Goal: Task Accomplishment & Management: Complete application form

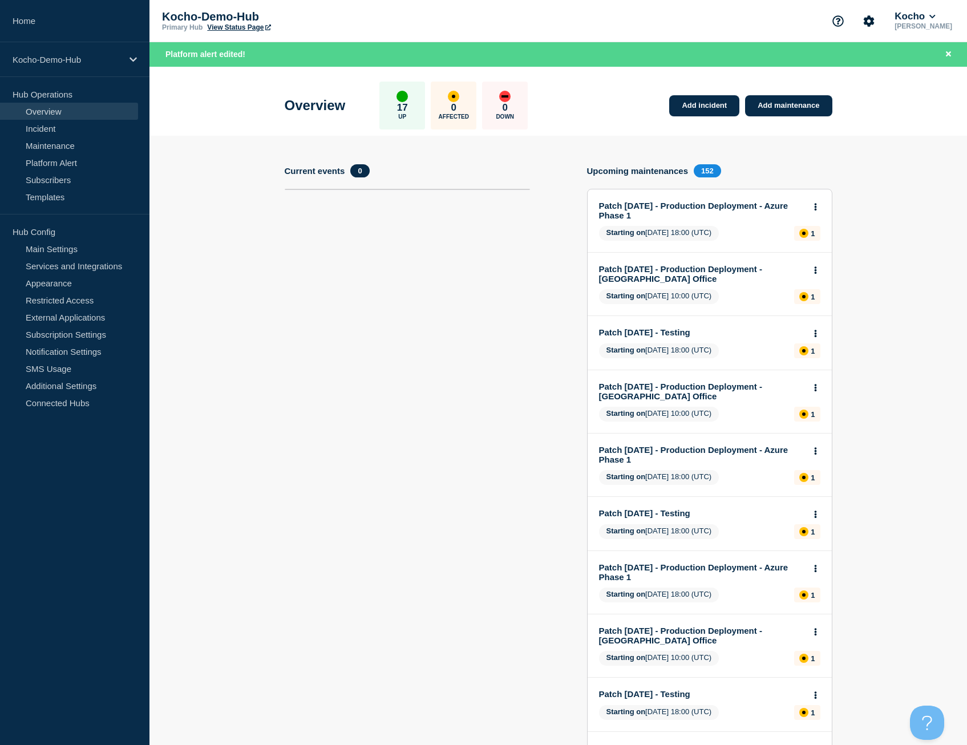
click at [475, 450] on section "Current events 0" at bounding box center [407, 506] width 245 height 685
click at [685, 120] on div "Overview 17 Up 0 Affected 0 Down Add incident Add maintenance" at bounding box center [558, 102] width 573 height 70
click at [689, 107] on link "Add incident" at bounding box center [704, 105] width 70 height 21
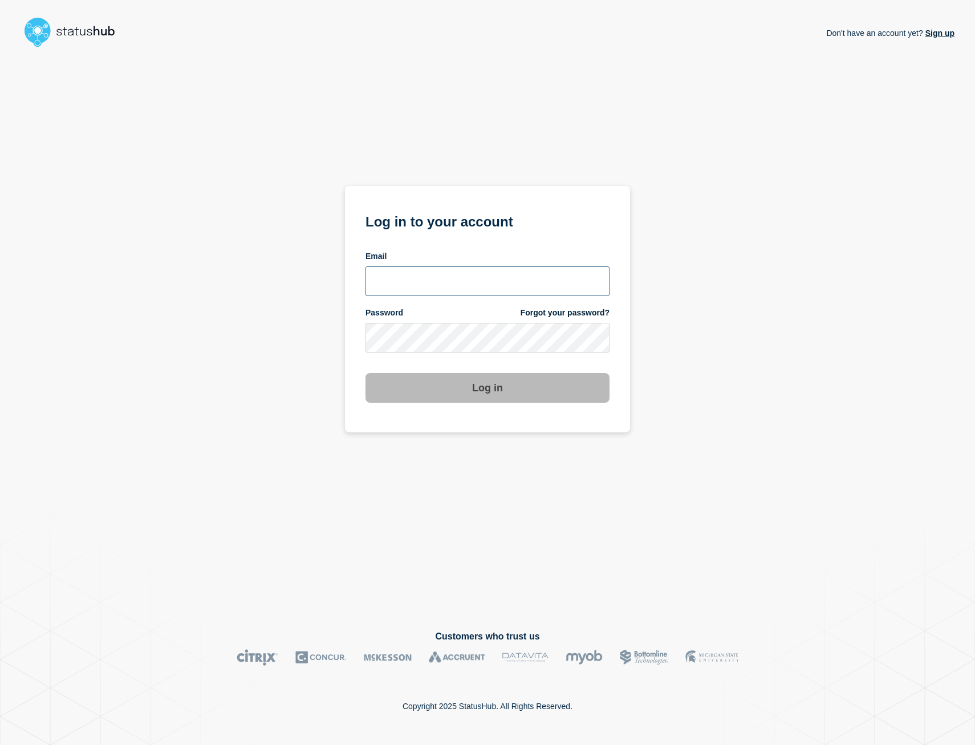
type input "[PERSON_NAME][EMAIL_ADDRESS][PERSON_NAME][DOMAIN_NAME]"
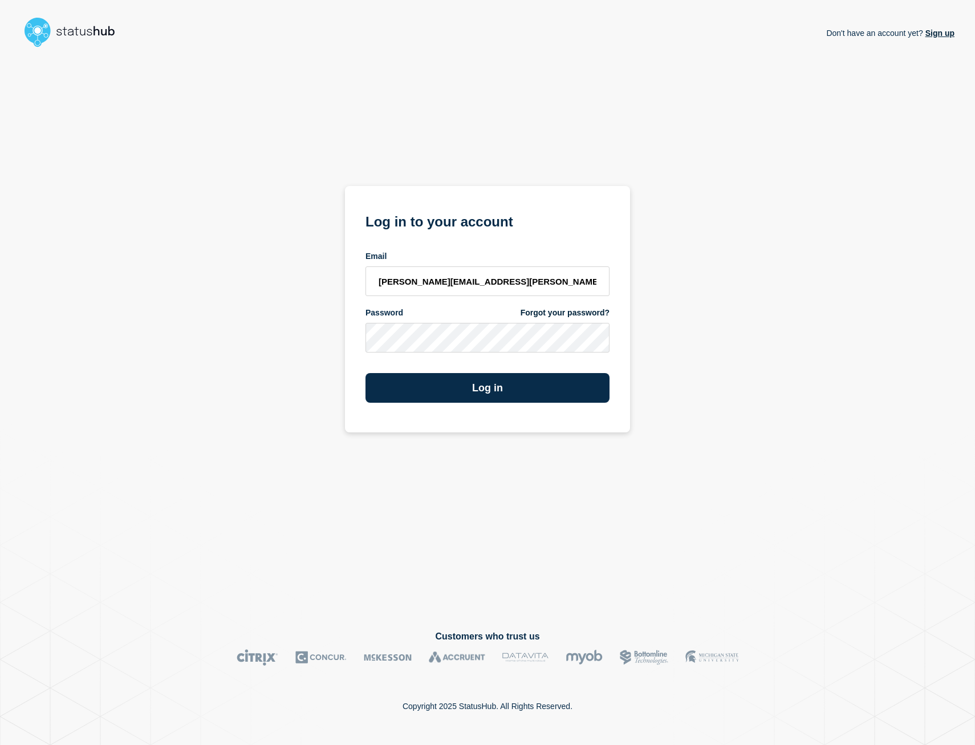
click at [516, 405] on section "Log in to your account Email [PERSON_NAME][EMAIL_ADDRESS][PERSON_NAME][DOMAIN_N…" at bounding box center [487, 309] width 285 height 246
click at [522, 384] on button "Log in" at bounding box center [488, 388] width 244 height 30
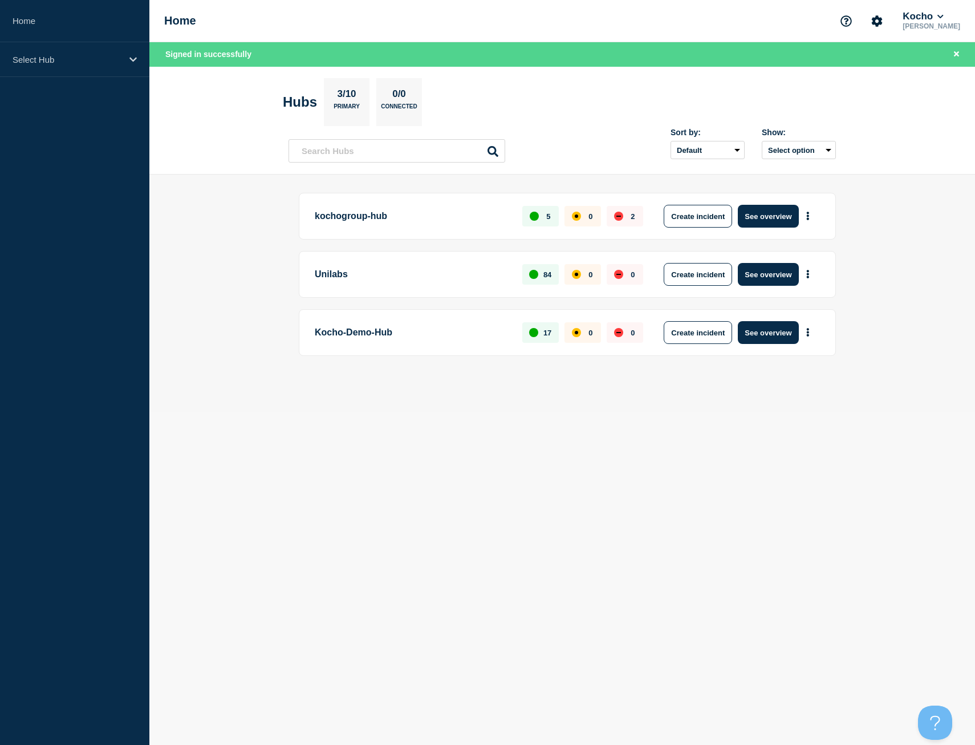
click at [368, 336] on p "Kocho-Demo-Hub" at bounding box center [412, 332] width 195 height 23
click at [768, 331] on button "See overview" at bounding box center [768, 332] width 60 height 23
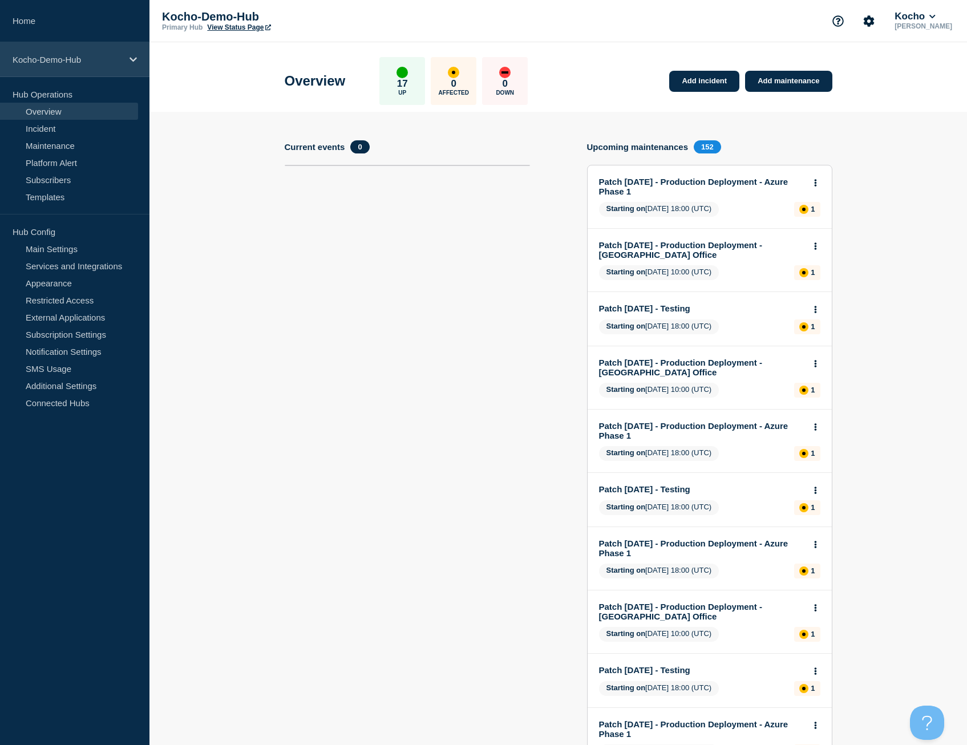
click at [90, 64] on p "Kocho-Demo-Hub" at bounding box center [68, 60] width 110 height 10
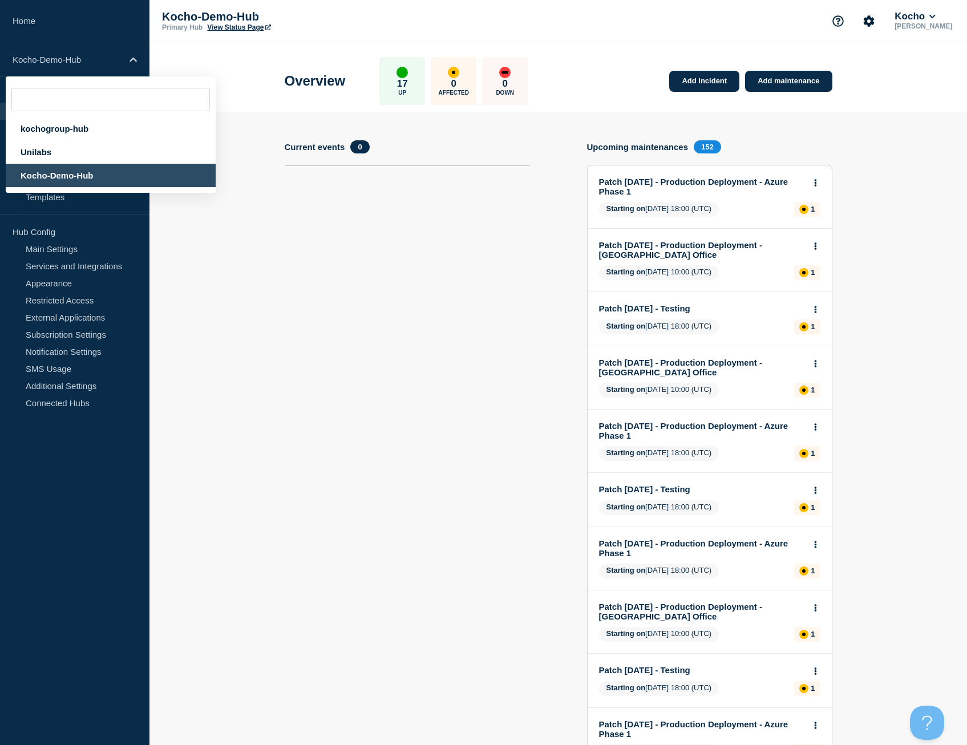
click at [361, 265] on section "Current events 0" at bounding box center [407, 482] width 245 height 685
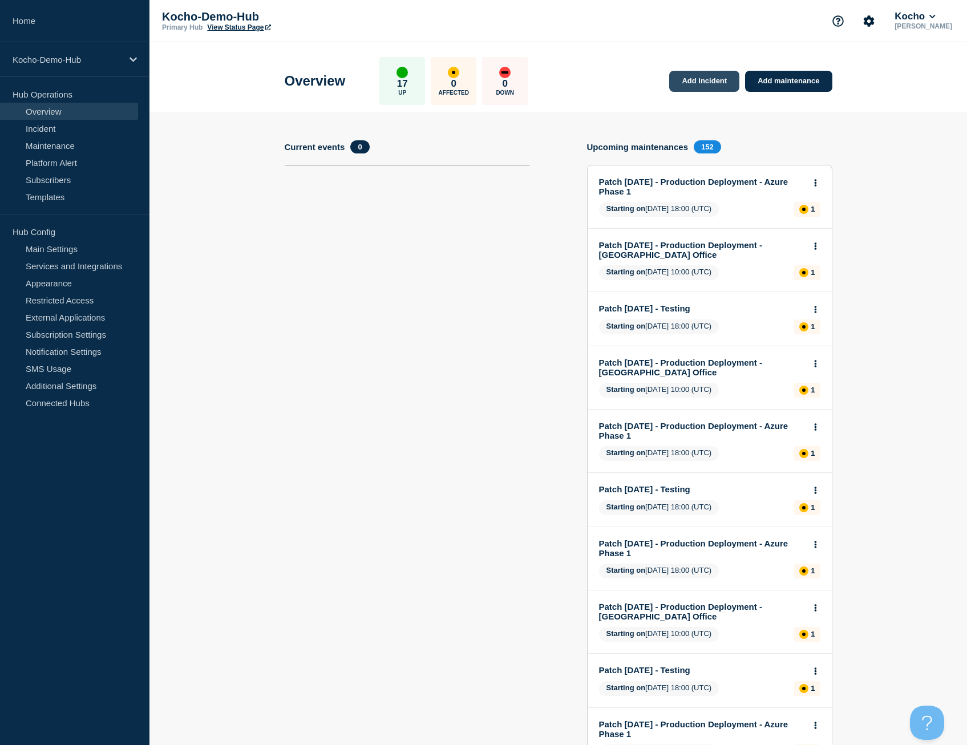
click at [712, 82] on link "Add incident" at bounding box center [704, 81] width 70 height 21
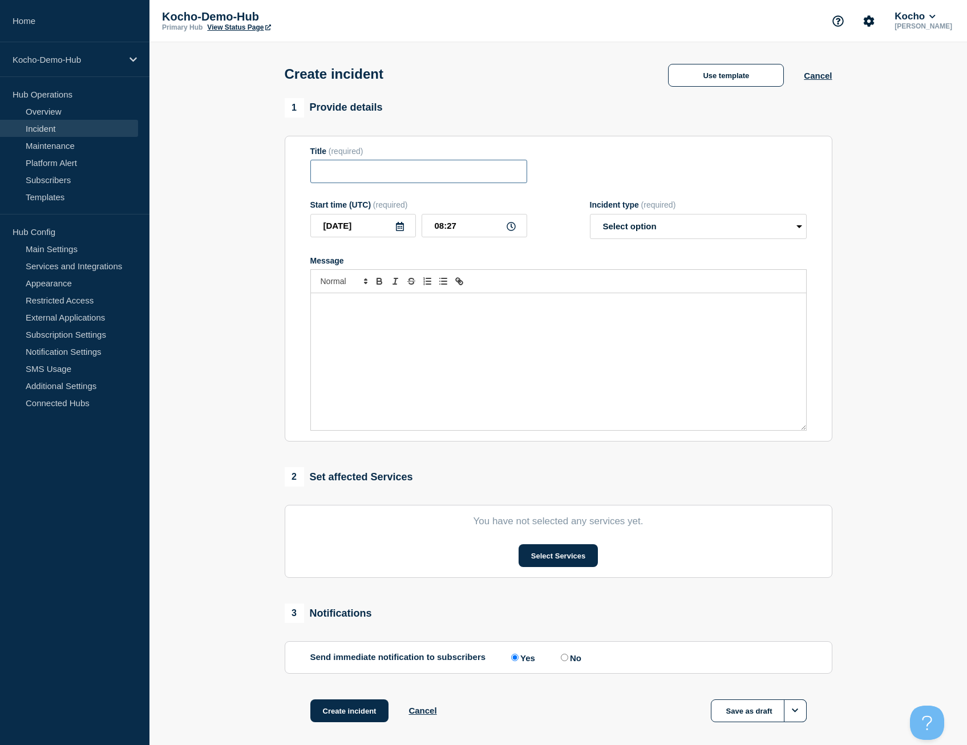
click at [428, 166] on input "Title" at bounding box center [418, 171] width 217 height 23
type input "Cardiff Office Offline"
click at [705, 225] on select "Select option Investigating Identified Monitoring" at bounding box center [698, 226] width 217 height 25
select select "identified"
click at [590, 216] on select "Select option Investigating Identified Monitoring" at bounding box center [698, 226] width 217 height 25
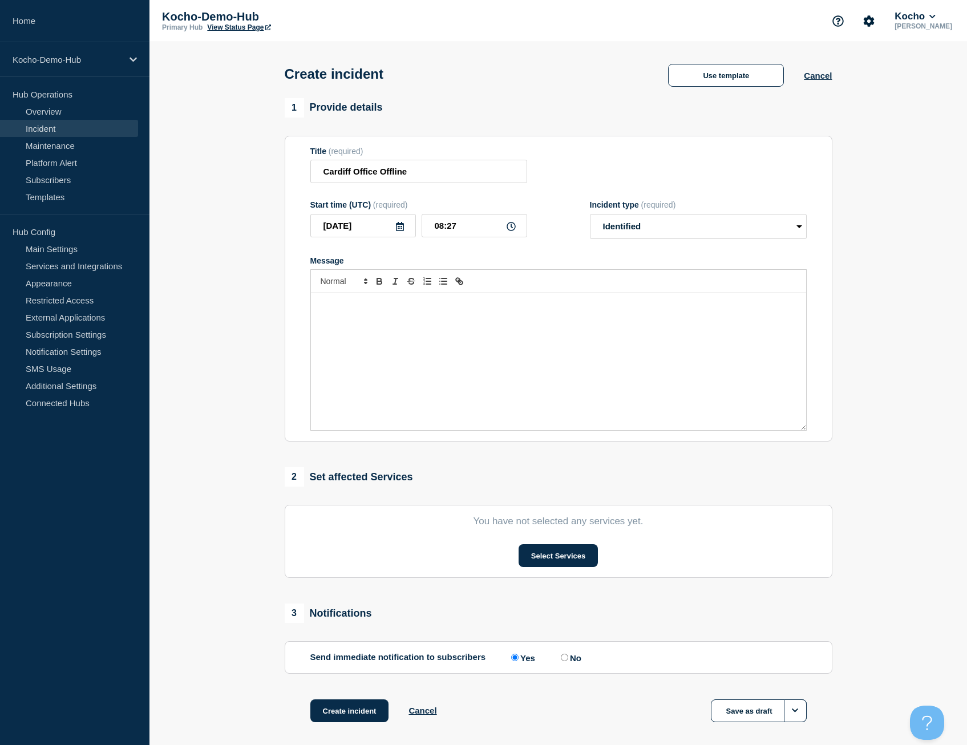
click at [410, 332] on div "Message" at bounding box center [558, 361] width 495 height 137
click at [569, 566] on button "Select Services" at bounding box center [558, 555] width 79 height 23
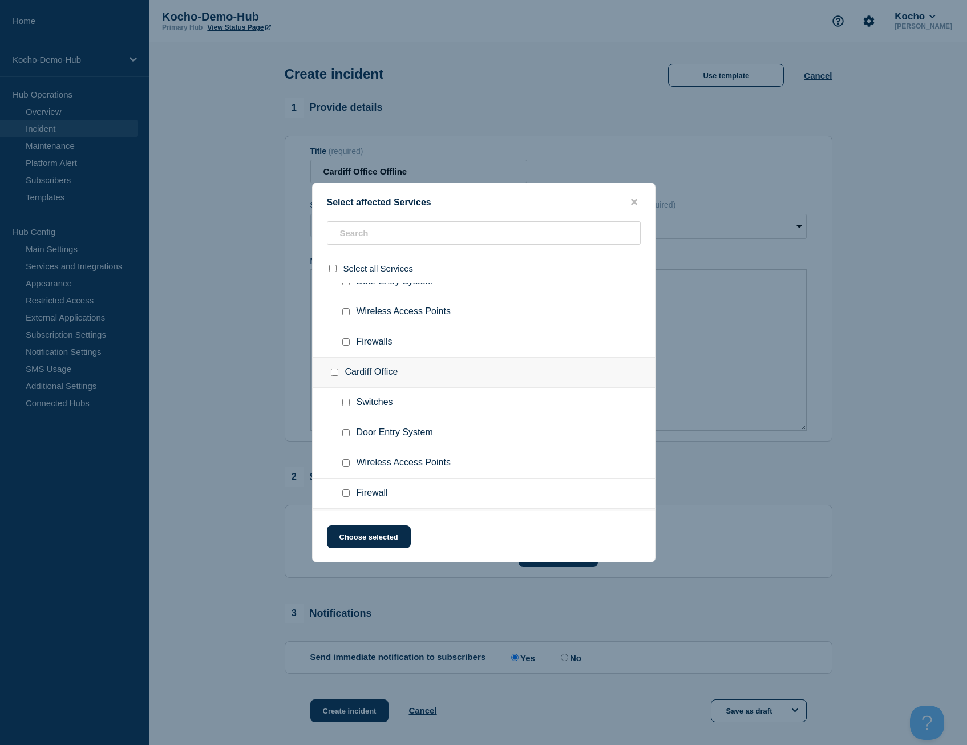
scroll to position [285, 0]
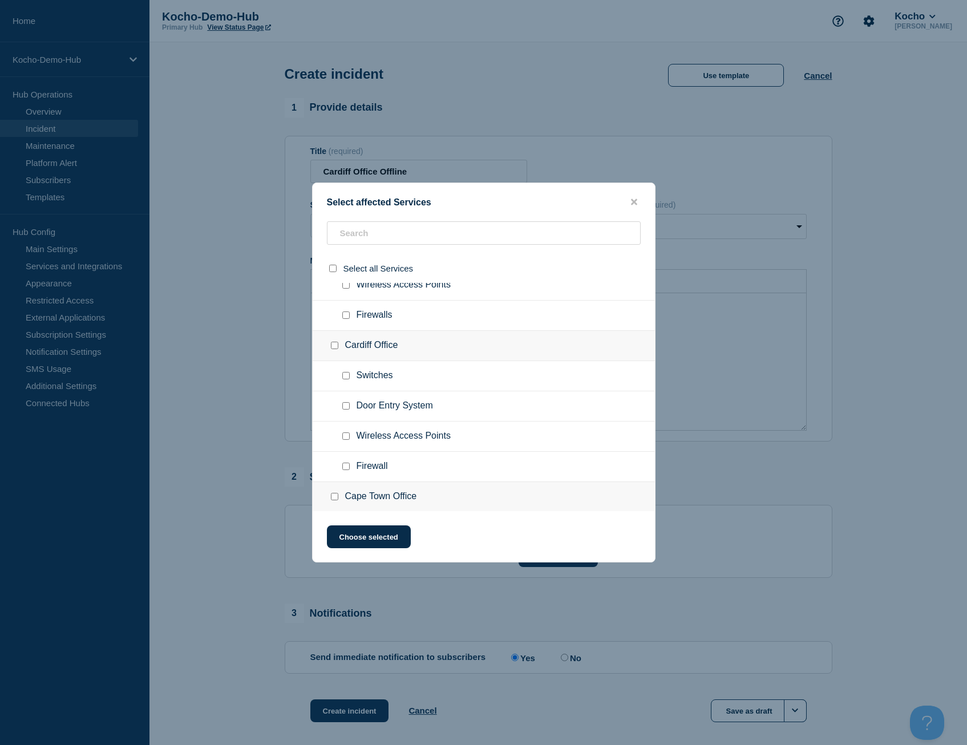
click at [334, 348] on input "Cardiff Office checkbox" at bounding box center [334, 345] width 7 height 7
checkbox input "true"
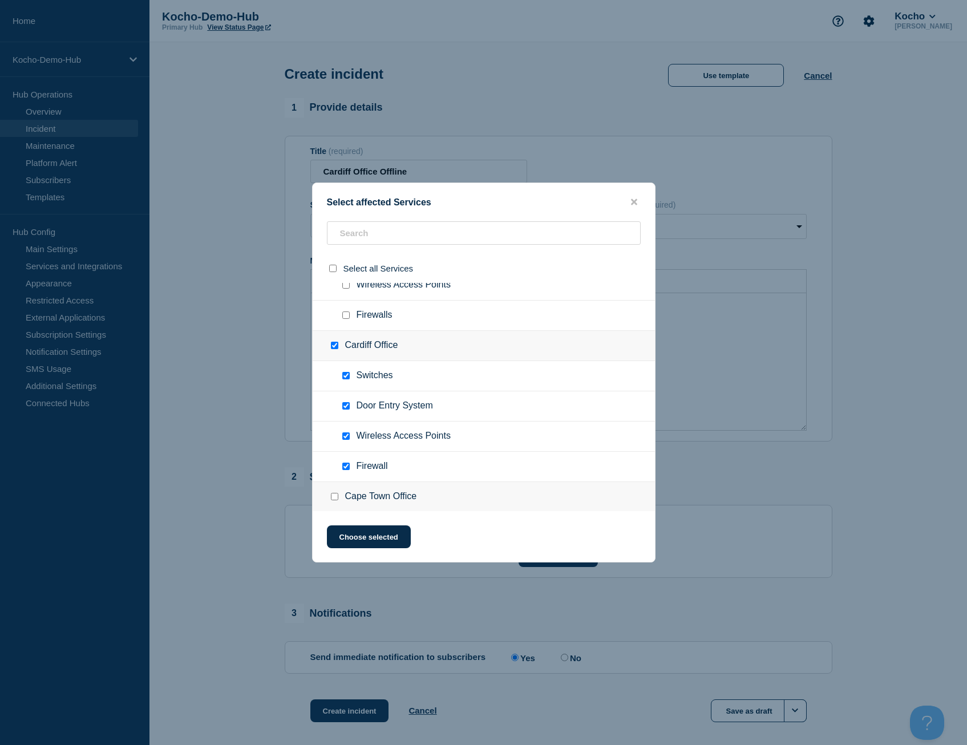
checkbox input "true"
click at [375, 533] on button "Choose selected" at bounding box center [369, 536] width 84 height 23
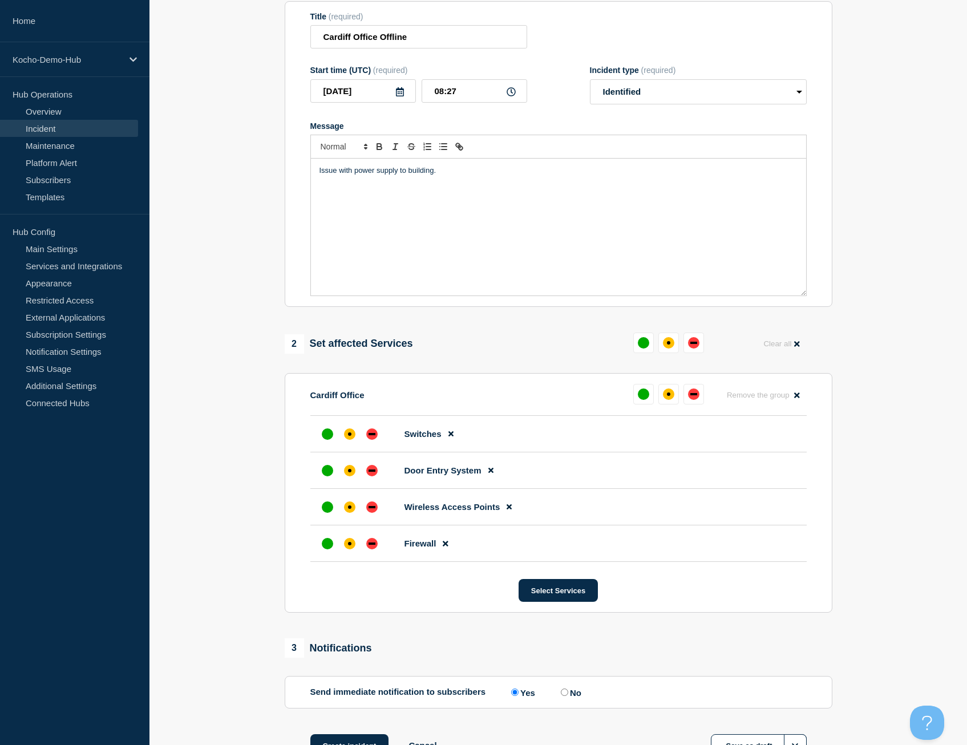
scroll to position [224, 0]
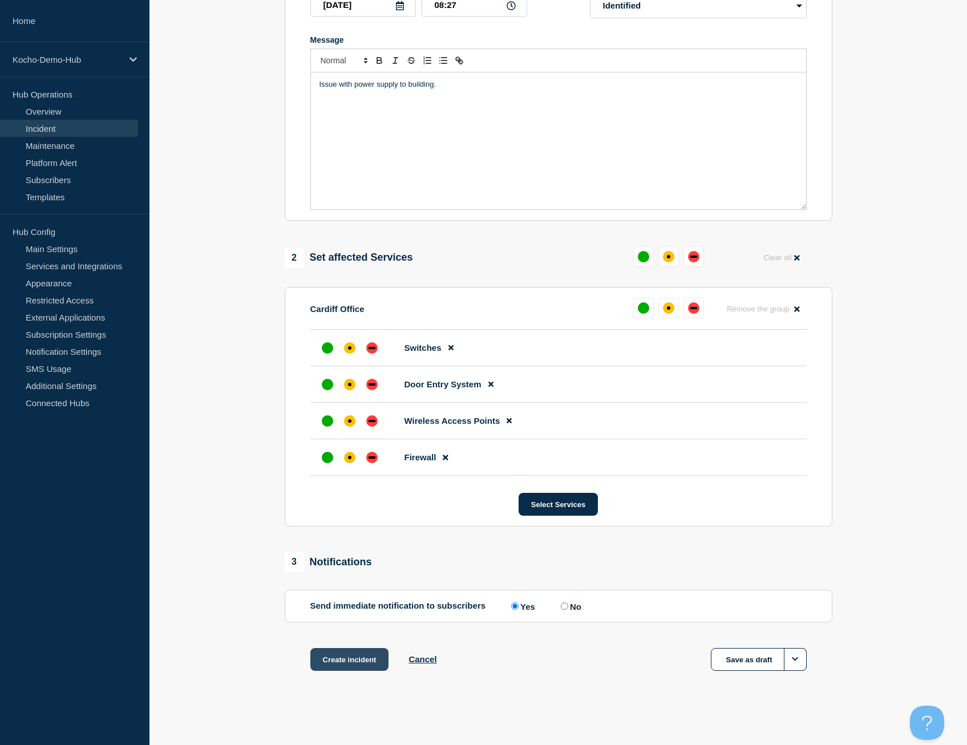
click at [349, 663] on button "Create incident" at bounding box center [349, 659] width 79 height 23
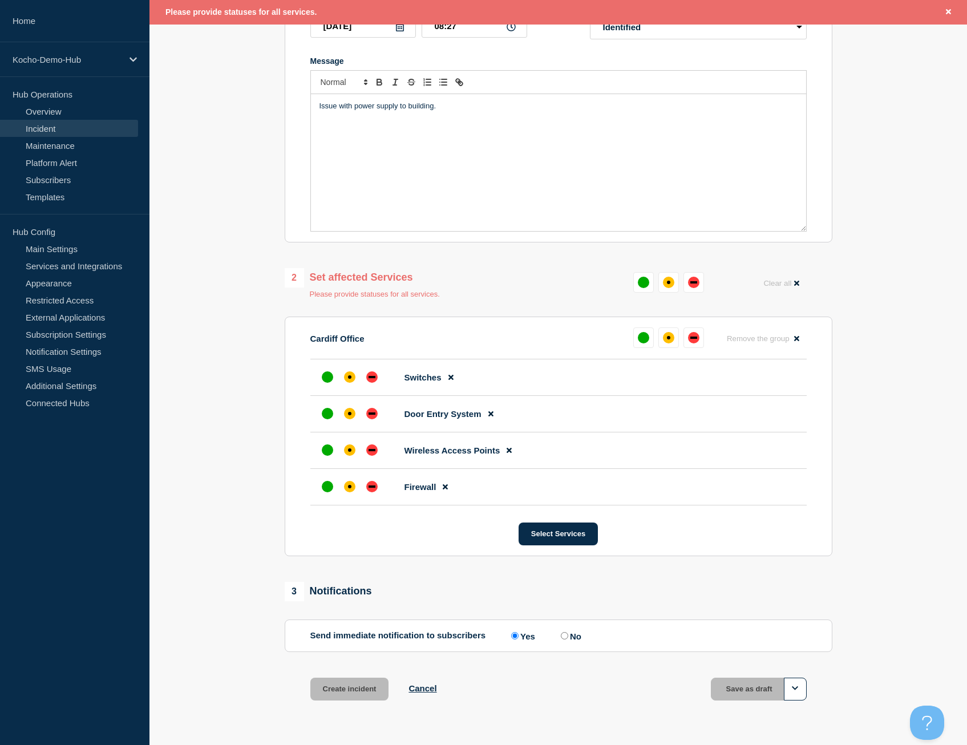
scroll to position [248, 0]
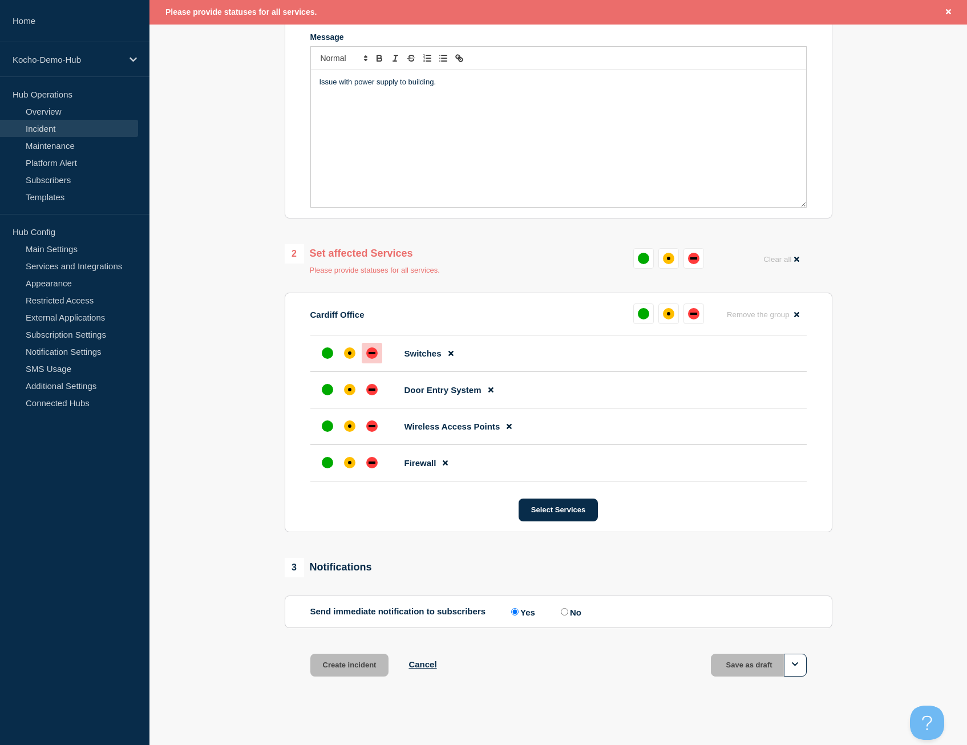
click at [375, 354] on div "down" at bounding box center [372, 353] width 7 height 2
click at [375, 386] on div at bounding box center [372, 389] width 21 height 21
click at [372, 428] on div "down" at bounding box center [371, 425] width 11 height 11
click at [374, 460] on div "down" at bounding box center [371, 462] width 11 height 11
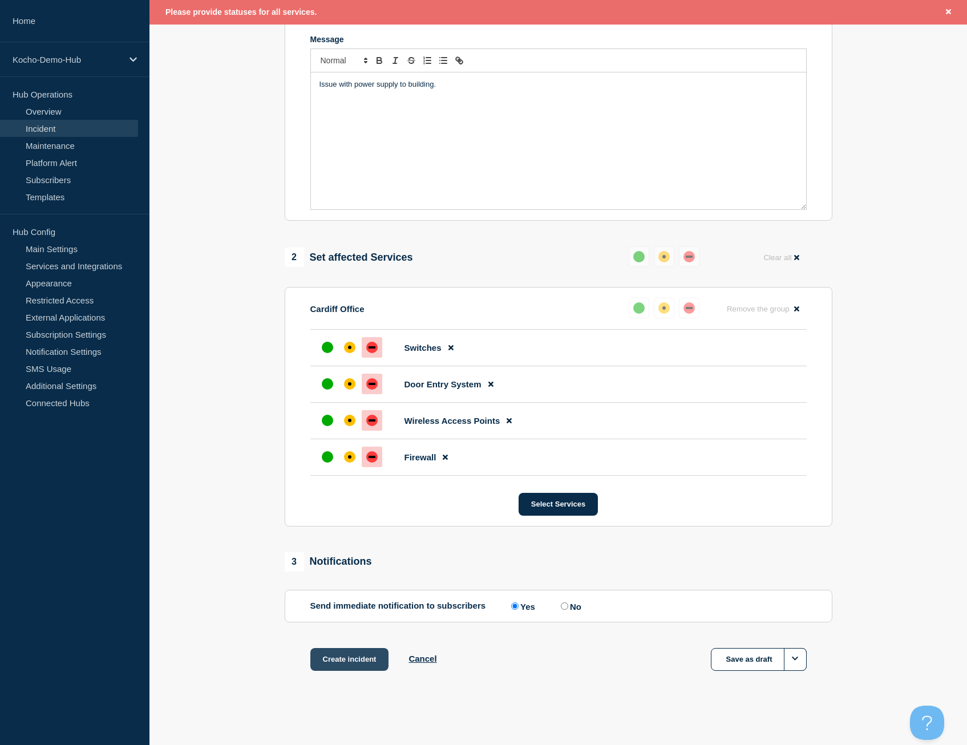
click at [363, 661] on button "Create incident" at bounding box center [349, 659] width 79 height 23
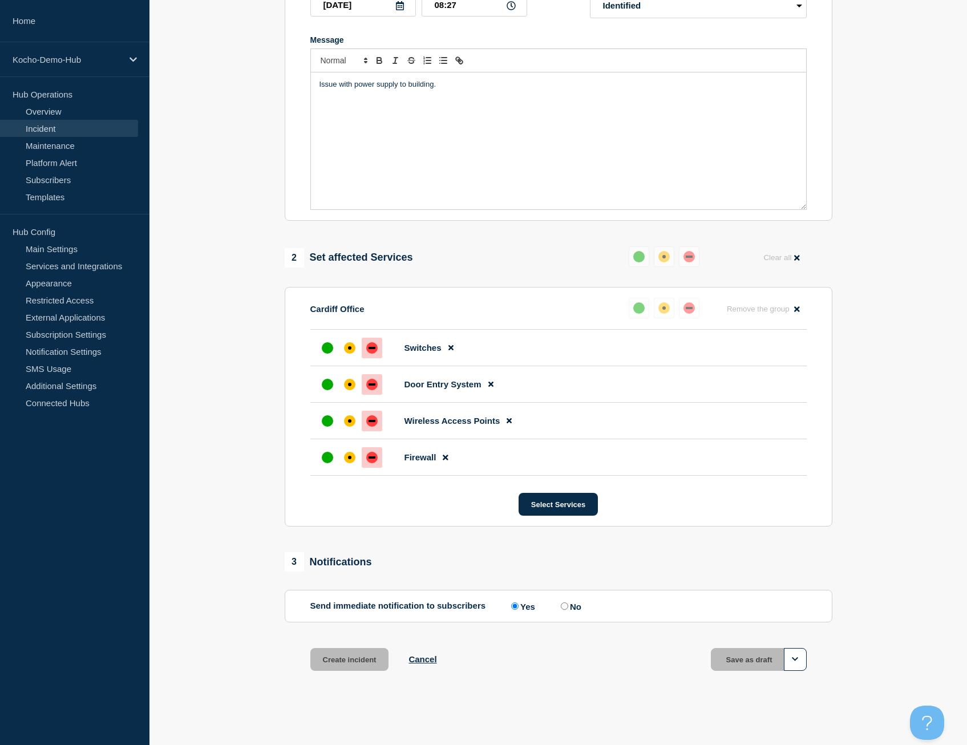
scroll to position [224, 0]
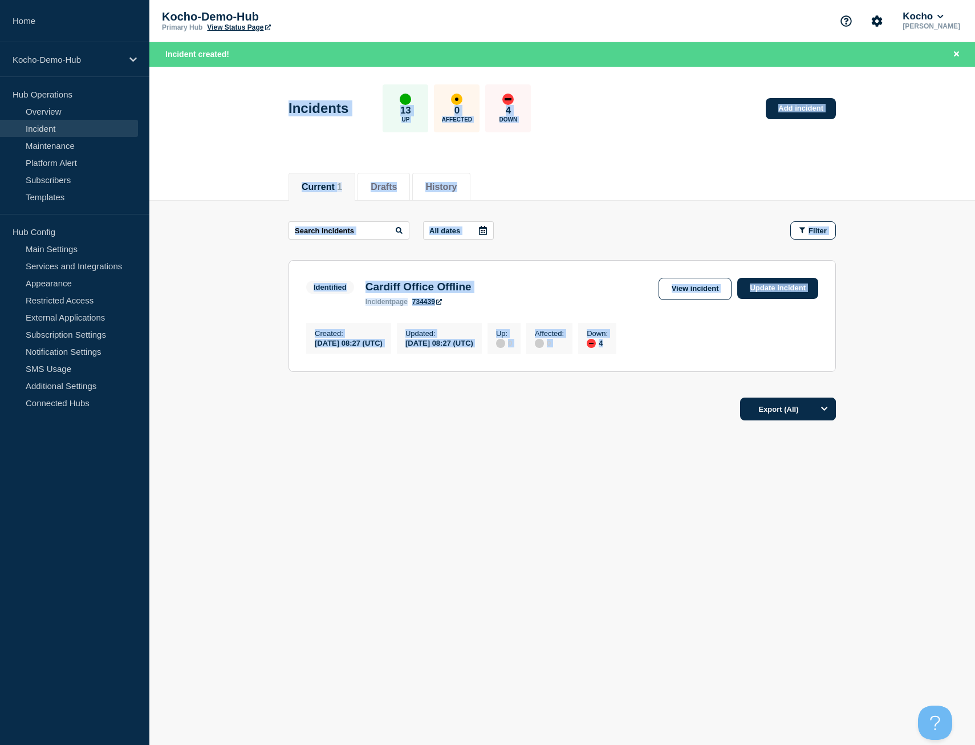
drag, startPoint x: 618, startPoint y: 57, endPoint x: 685, endPoint y: 943, distance: 888.4
click at [685, 744] on html "Home Kocho-Demo-Hub Hub Operations Overview Incident Maintenance Platform Alert…" at bounding box center [487, 372] width 975 height 745
click at [72, 336] on link "Subscription Settings" at bounding box center [69, 334] width 138 height 17
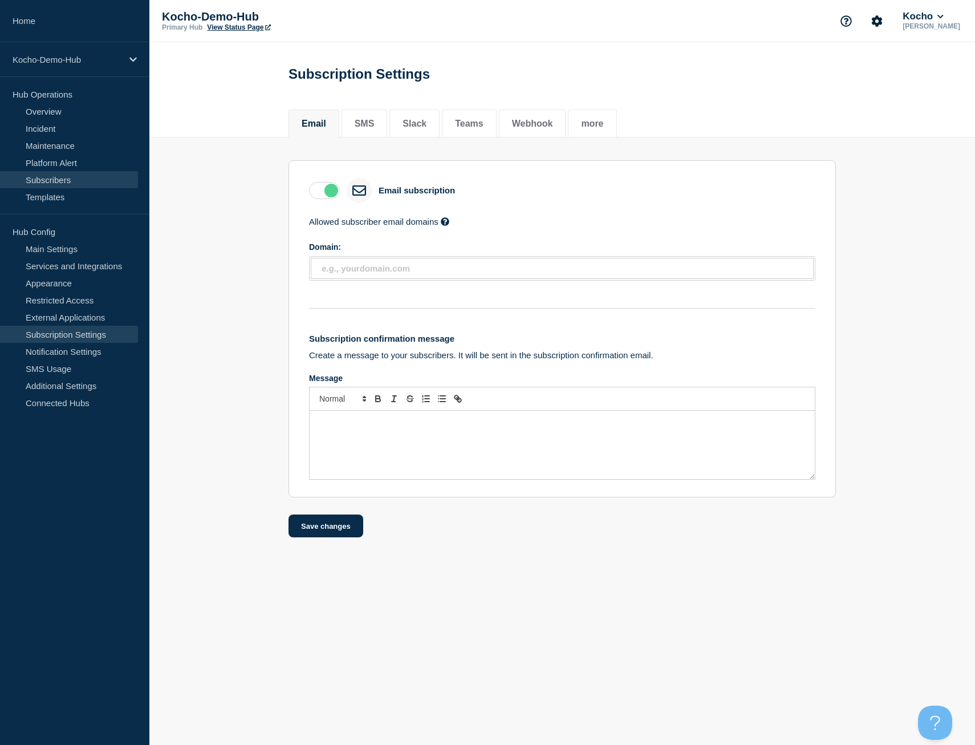
click at [51, 184] on link "Subscribers" at bounding box center [69, 179] width 138 height 17
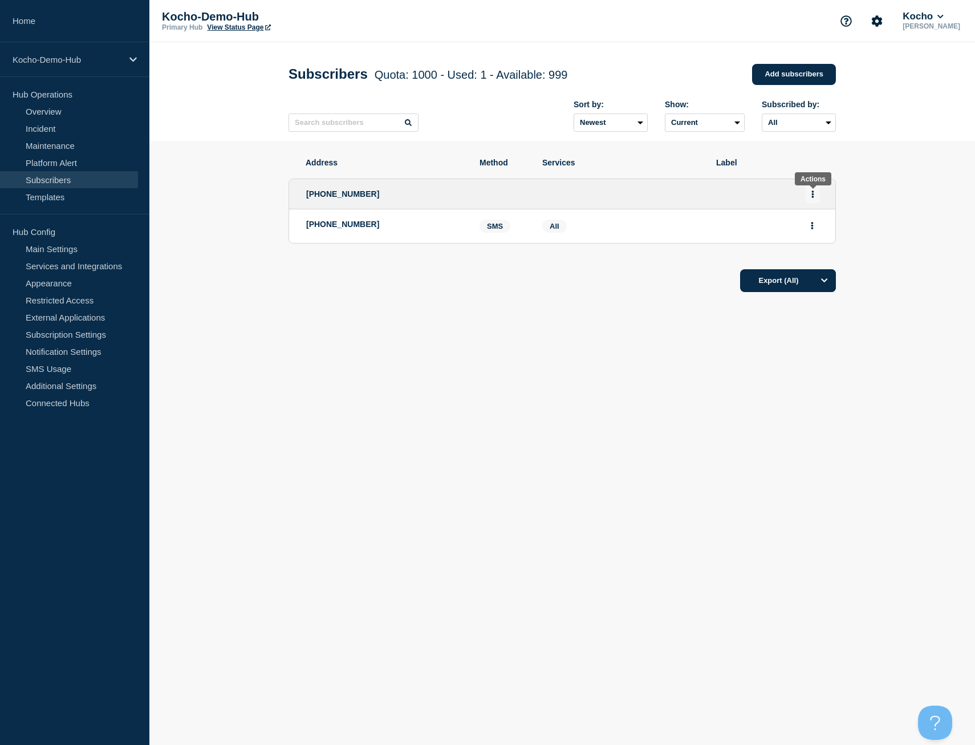
click at [814, 197] on icon "Actions" at bounding box center [813, 194] width 2 height 7
click at [815, 243] on button "Delete" at bounding box center [814, 241] width 22 height 9
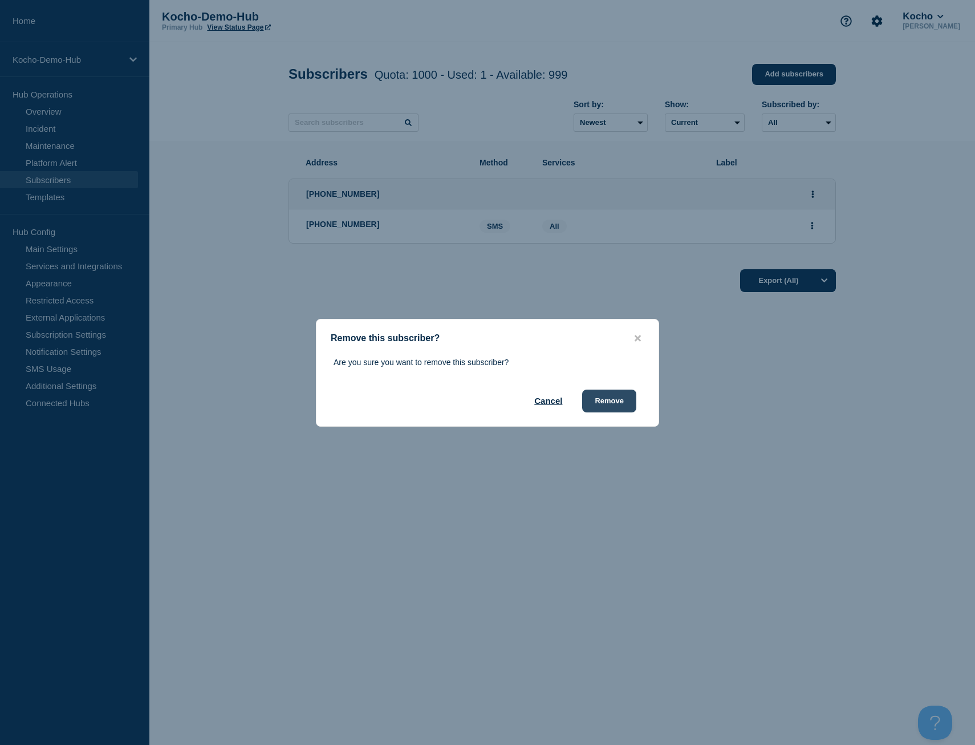
click at [610, 402] on button "Remove" at bounding box center [609, 401] width 54 height 23
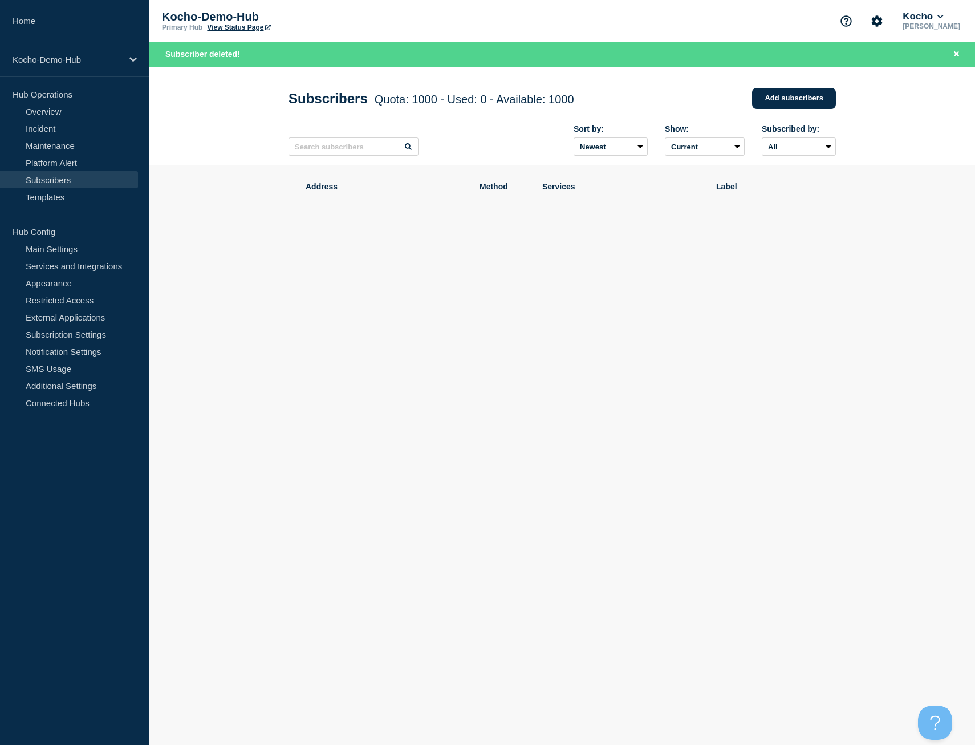
click at [598, 395] on body "Home Kocho-Demo-Hub Hub Operations Overview Incident Maintenance Platform Alert…" at bounding box center [487, 372] width 975 height 745
click at [58, 123] on link "Incident" at bounding box center [69, 128] width 138 height 17
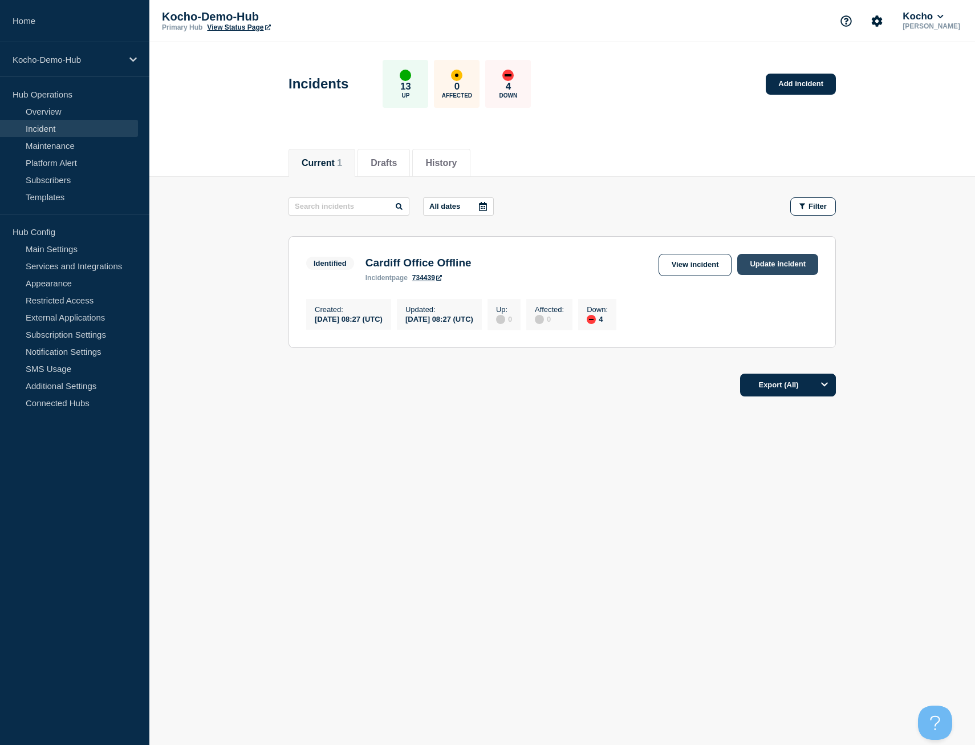
click at [763, 265] on link "Update incident" at bounding box center [778, 264] width 81 height 21
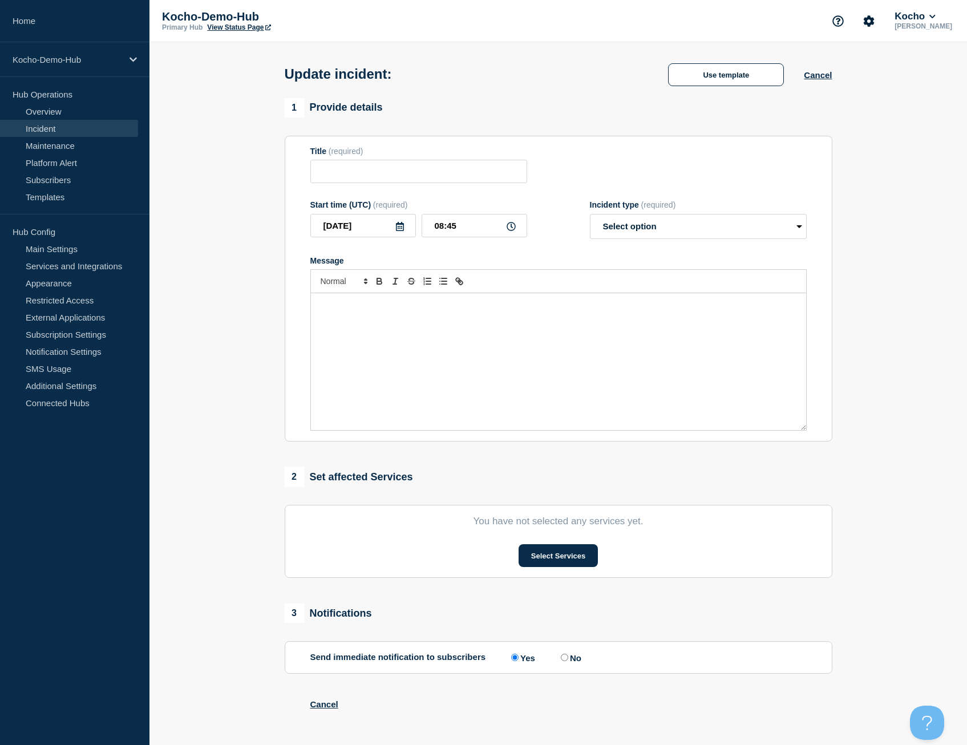
type input "Cardiff Office Offline"
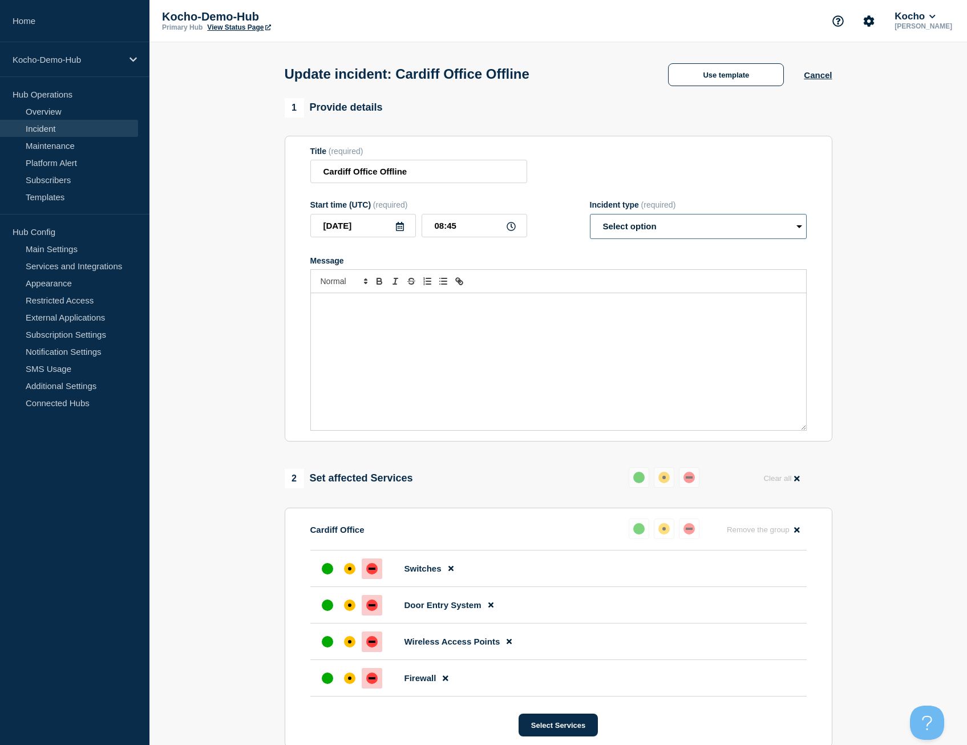
click at [633, 227] on select "Select option Investigating Identified Monitoring Resolved" at bounding box center [698, 226] width 217 height 25
select select "resolved"
click at [594, 216] on select "Select option Investigating Identified Monitoring Resolved" at bounding box center [698, 226] width 217 height 25
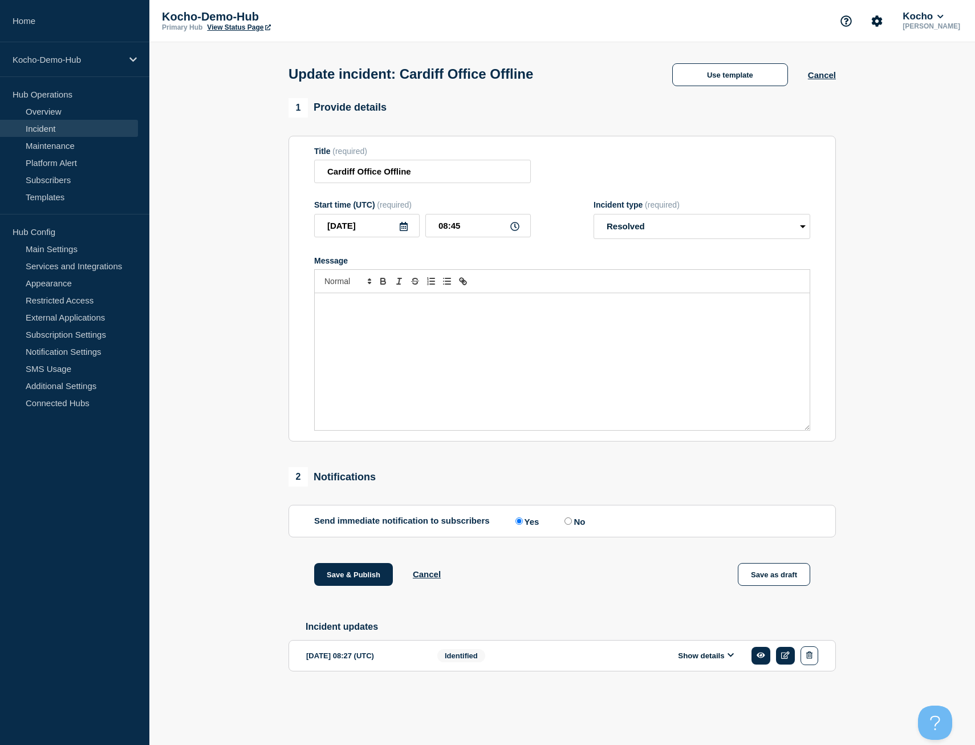
click at [602, 341] on div "Message" at bounding box center [562, 361] width 495 height 137
drag, startPoint x: 482, startPoint y: 307, endPoint x: 551, endPoint y: 310, distance: 69.1
click at [551, 310] on p "Power restored to building and all services now running" at bounding box center [562, 305] width 478 height 10
click at [359, 578] on button "Save & Publish" at bounding box center [353, 574] width 79 height 23
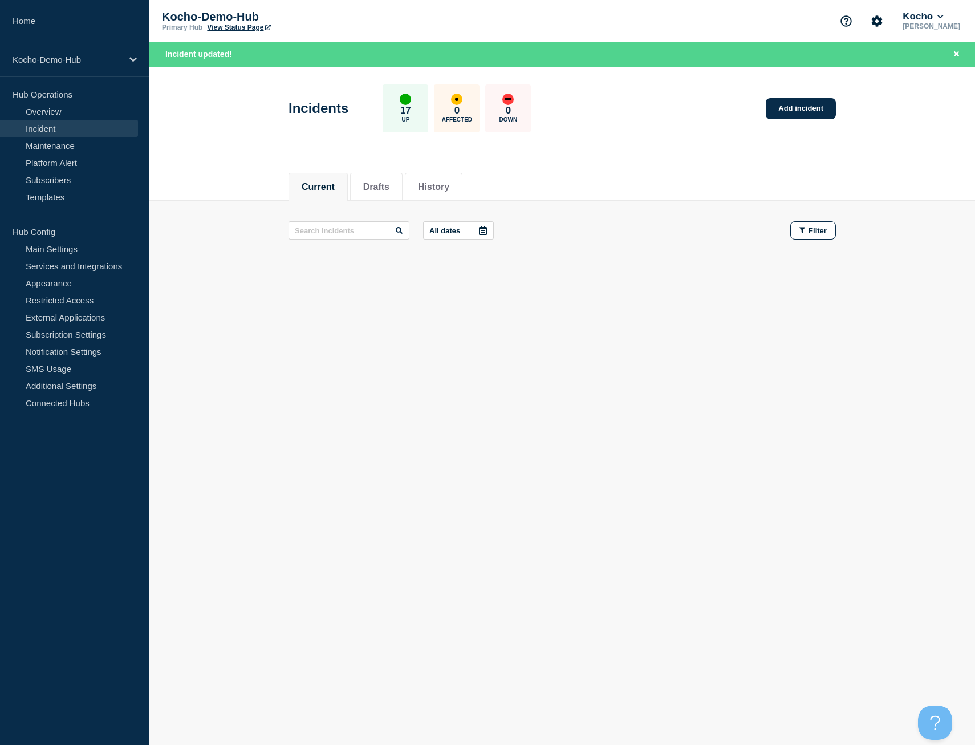
click at [70, 122] on link "Incident" at bounding box center [69, 128] width 138 height 17
click at [67, 109] on link "Overview" at bounding box center [69, 111] width 138 height 17
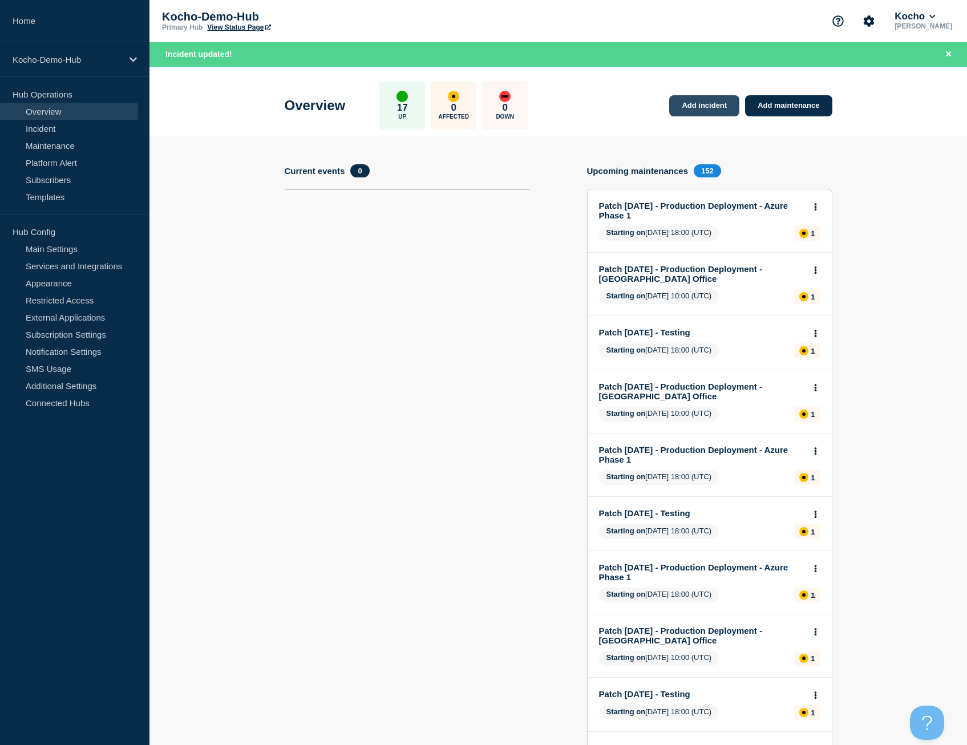
click at [706, 110] on link "Add incident" at bounding box center [704, 105] width 70 height 21
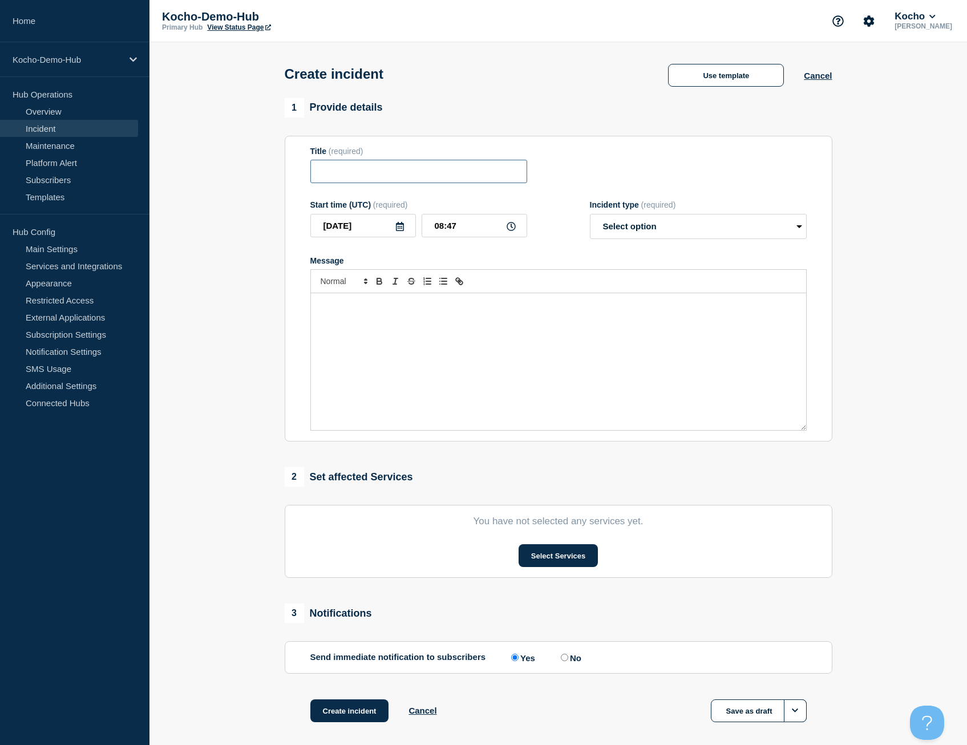
click at [483, 179] on input "Title" at bounding box center [418, 171] width 217 height 23
type input "London Office Offline"
click at [697, 225] on select "Select option Investigating Identified Monitoring" at bounding box center [698, 226] width 217 height 25
select select "investigating"
click at [590, 216] on select "Select option Investigating Identified Monitoring" at bounding box center [698, 226] width 217 height 25
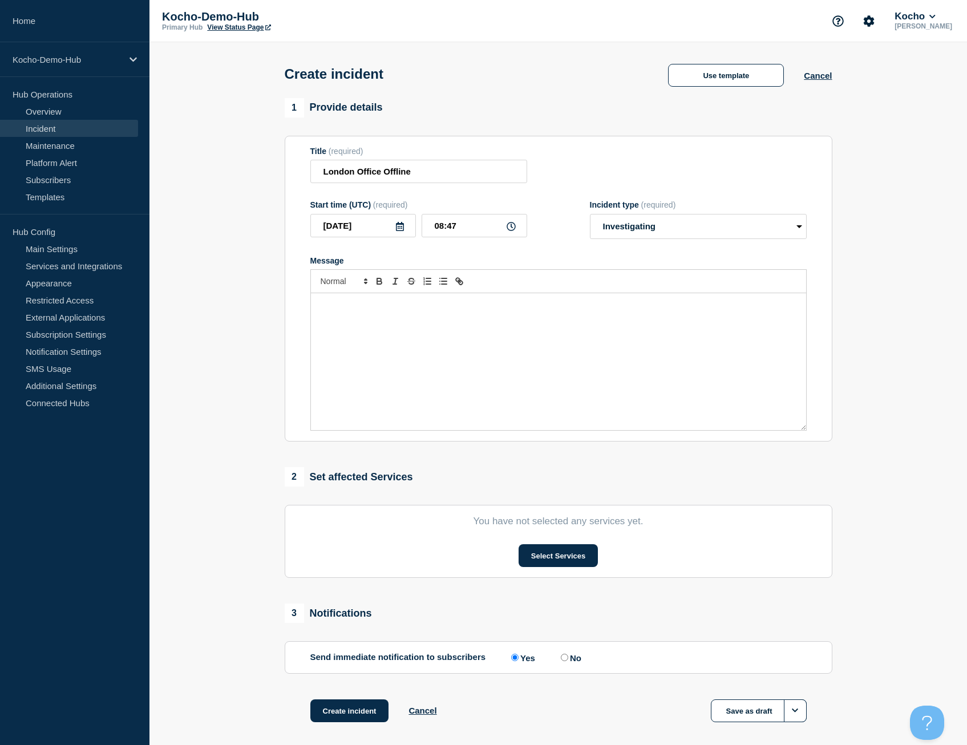
click at [543, 359] on div "Message" at bounding box center [558, 361] width 495 height 137
drag, startPoint x: 365, startPoint y: 172, endPoint x: 454, endPoint y: 172, distance: 89.0
click at [454, 172] on input "London Office Offline" at bounding box center [418, 171] width 217 height 23
type input "London File and Print Server Offline"
click at [554, 558] on button "Select Services" at bounding box center [558, 555] width 79 height 23
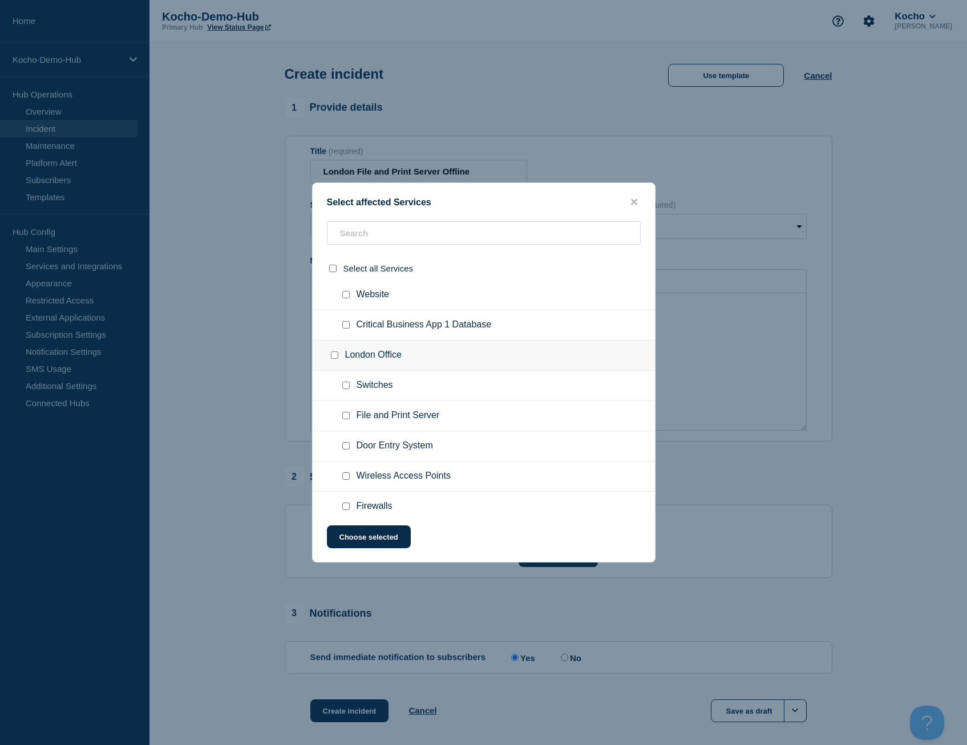
scroll to position [114, 0]
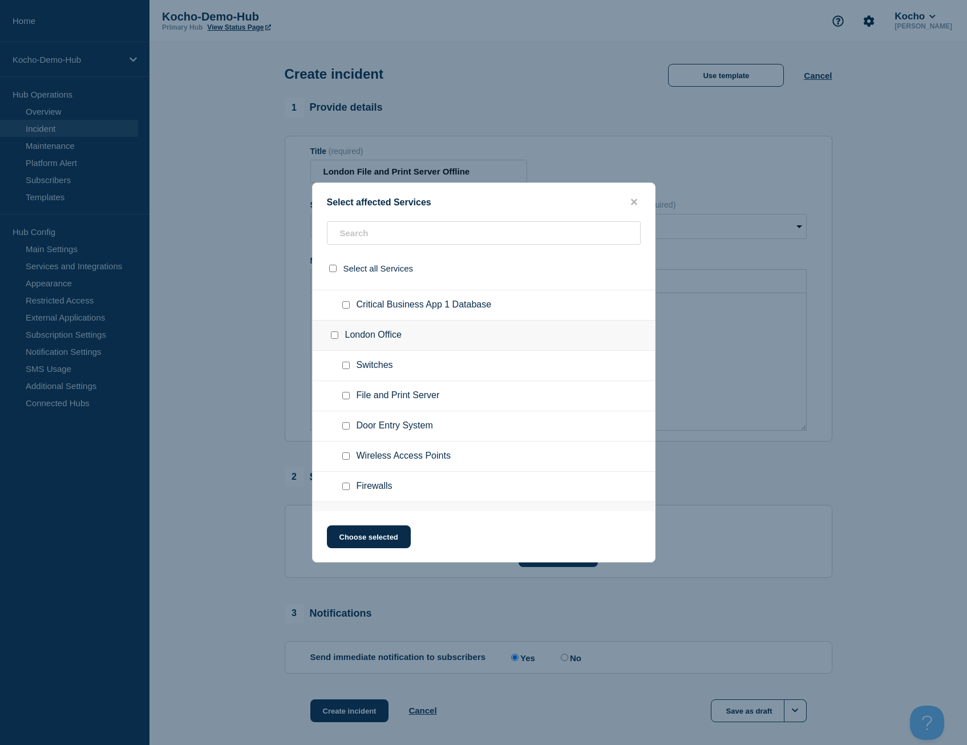
click at [423, 401] on span "File and Print Server" at bounding box center [398, 395] width 83 height 11
click at [343, 398] on input "File and Print Server checkbox" at bounding box center [345, 395] width 7 height 7
checkbox input "true"
click at [377, 537] on button "Choose selected" at bounding box center [369, 536] width 84 height 23
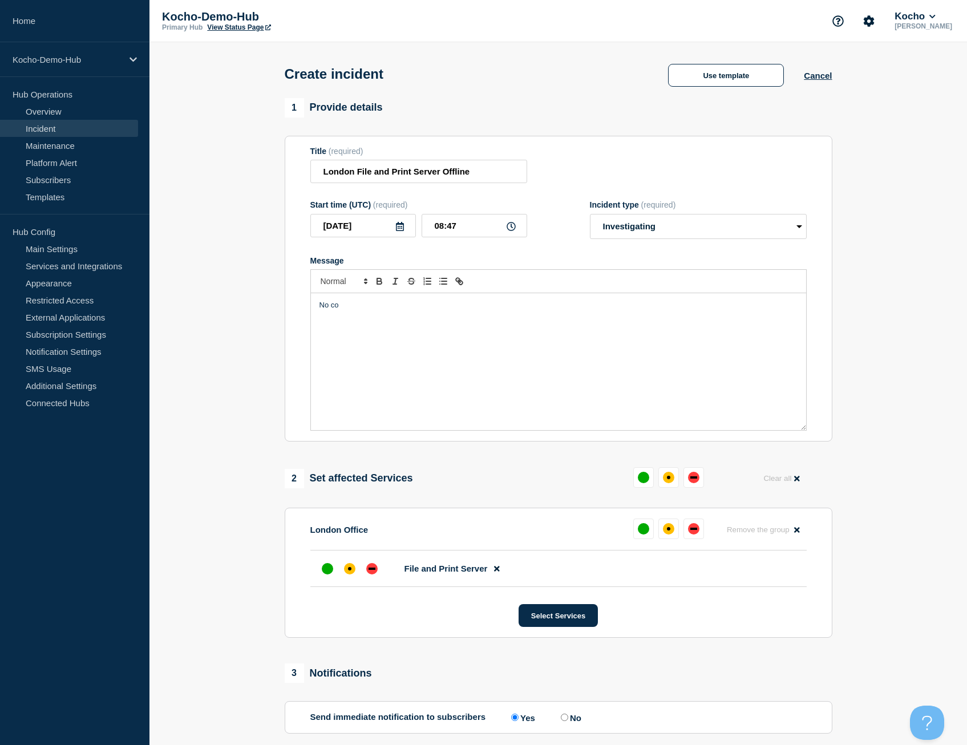
click at [389, 318] on div "No co" at bounding box center [558, 361] width 495 height 137
click at [378, 568] on div at bounding box center [372, 568] width 21 height 21
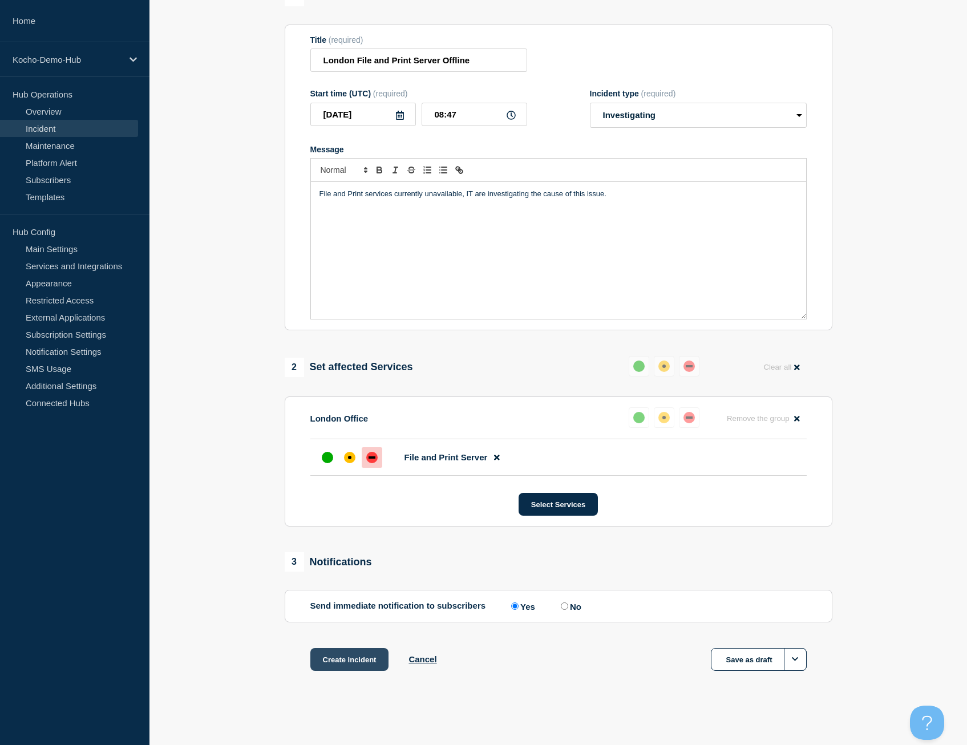
click at [349, 662] on button "Create incident" at bounding box center [349, 659] width 79 height 23
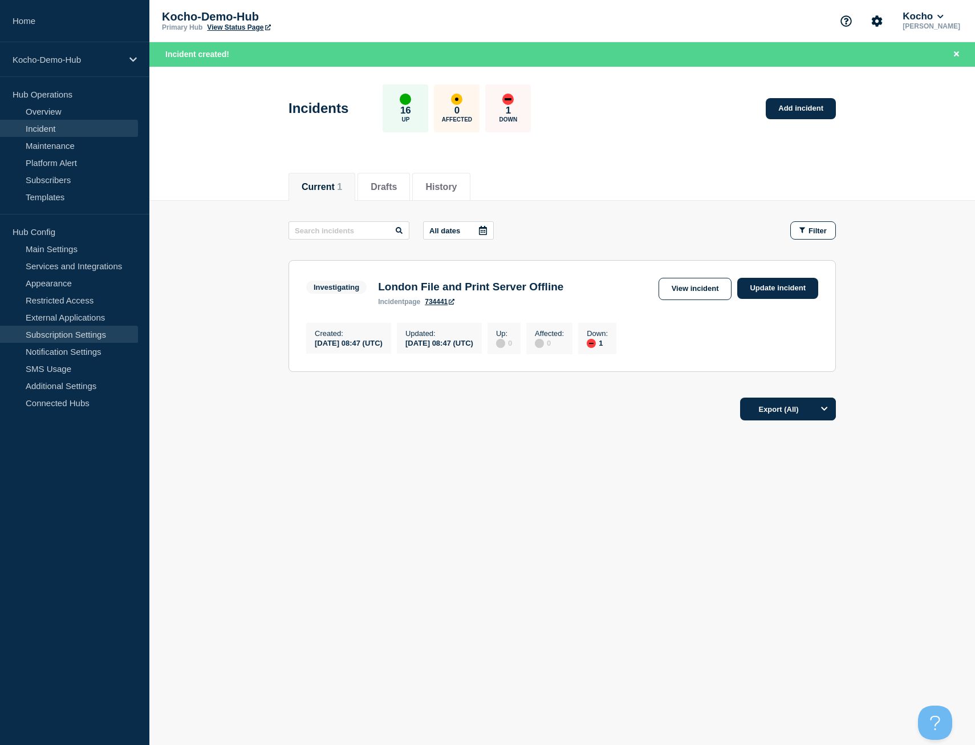
click at [96, 333] on link "Subscription Settings" at bounding box center [69, 334] width 138 height 17
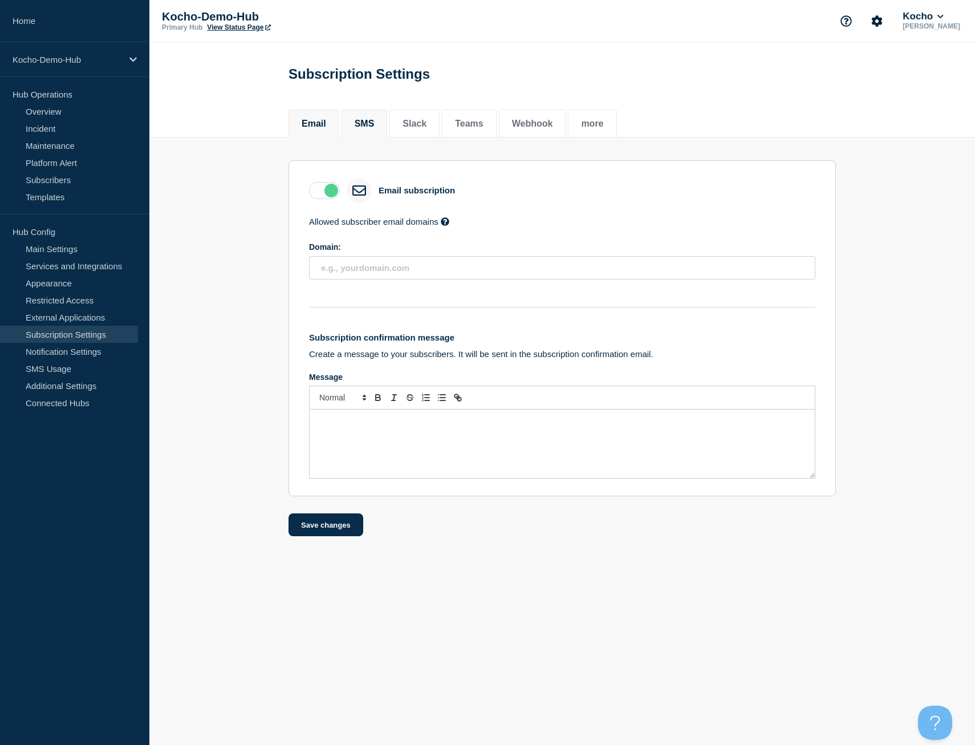
click at [370, 133] on li "SMS" at bounding box center [365, 124] width 46 height 28
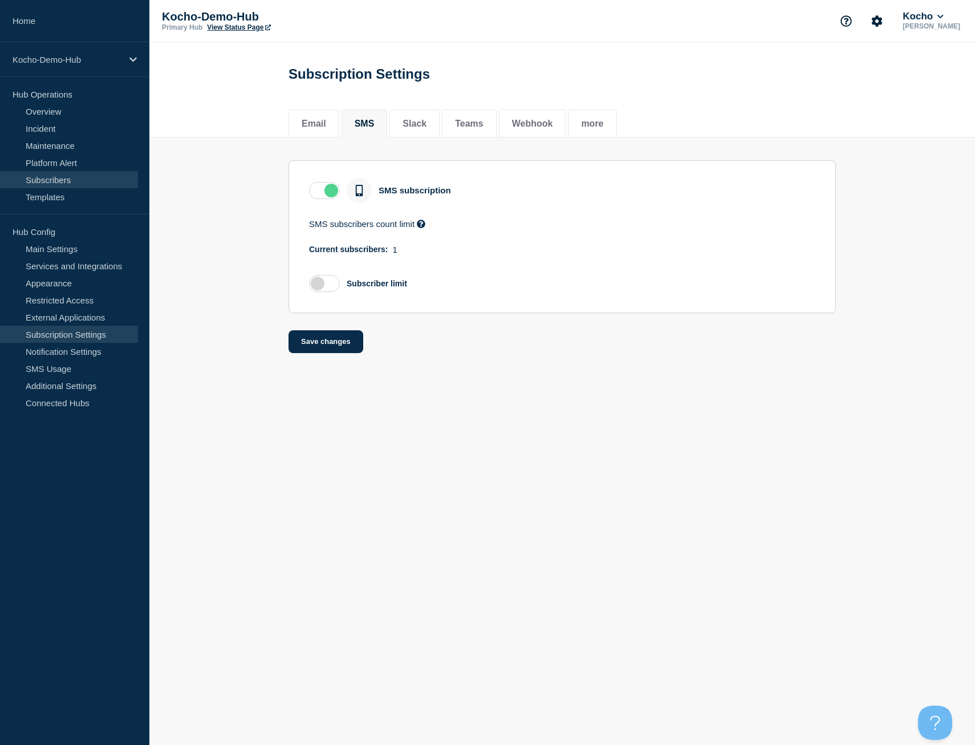
click at [75, 183] on link "Subscribers" at bounding box center [69, 179] width 138 height 17
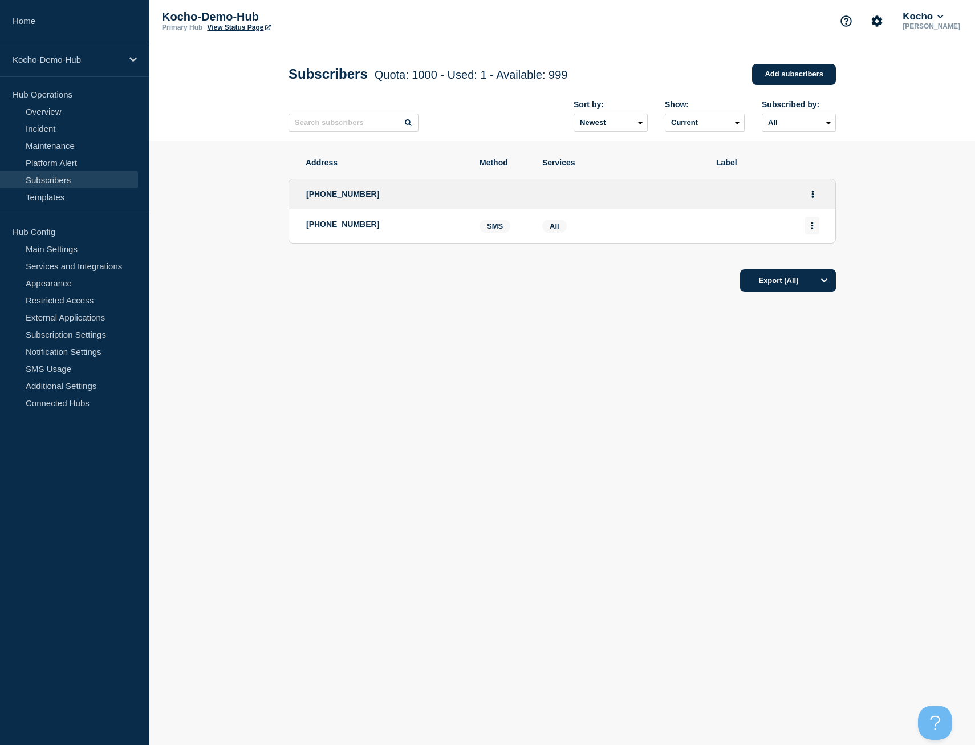
click at [813, 229] on icon "Actions" at bounding box center [812, 225] width 3 height 7
click at [387, 222] on p "+447787563645" at bounding box center [384, 224] width 156 height 9
click at [617, 409] on body "Home Kocho-Demo-Hub Hub Operations Overview Incident Maintenance Platform Alert…" at bounding box center [487, 372] width 975 height 745
